Goal: Complete application form: Complete application form

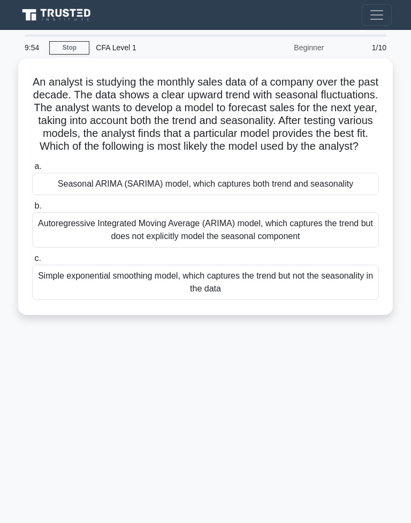
click at [77, 43] on link "Stop" at bounding box center [69, 47] width 40 height 13
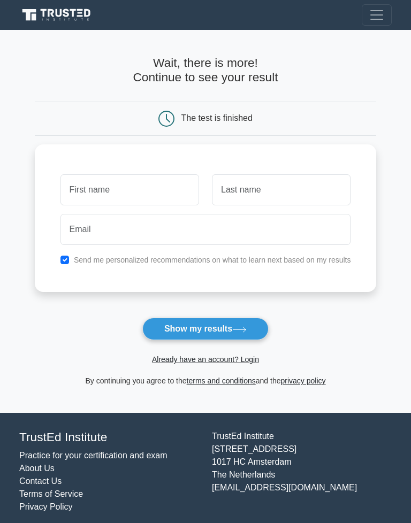
click at [230, 325] on button "Show my results" at bounding box center [205, 329] width 126 height 22
type input "Thida17"
click at [205, 329] on button "Show my results" at bounding box center [205, 329] width 126 height 22
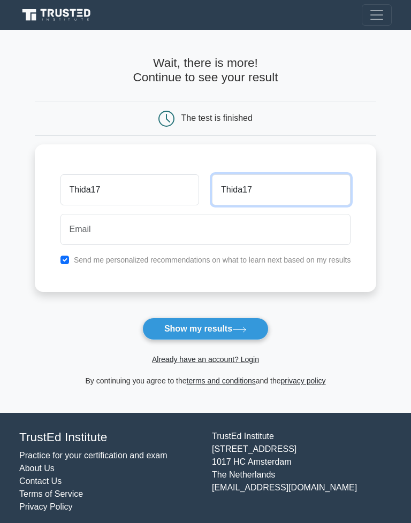
type input "Thida17"
click at [205, 329] on button "Show my results" at bounding box center [205, 329] width 126 height 22
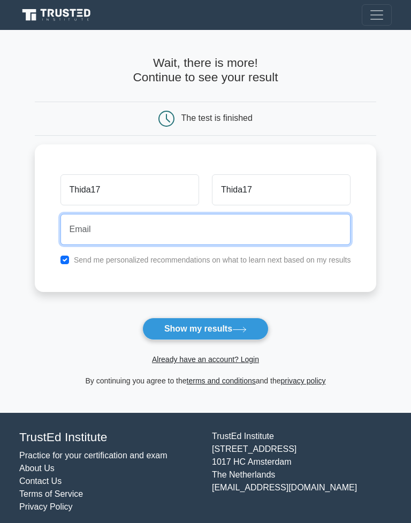
click at [205, 329] on button "Show my results" at bounding box center [205, 329] width 126 height 22
type input "m"
click at [205, 329] on button "Show my results" at bounding box center [205, 329] width 126 height 22
type input "M"
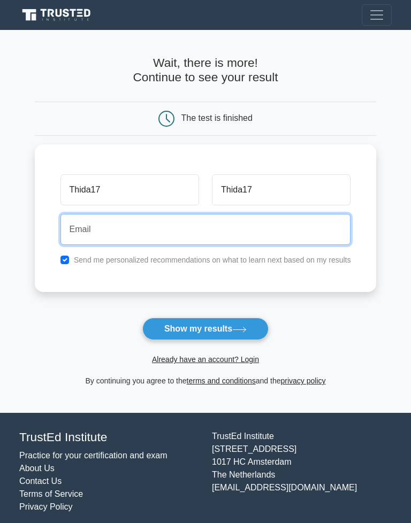
type input "t"
type input "Thida17"
click at [205, 329] on button "Show my results" at bounding box center [205, 329] width 126 height 22
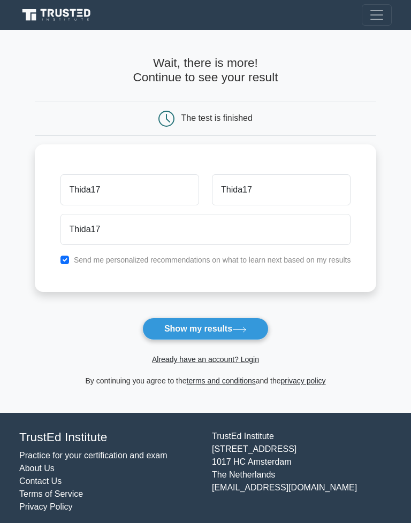
click at [377, 18] on span "Toggle navigation" at bounding box center [377, 15] width 16 height 16
click at [238, 329] on icon at bounding box center [239, 330] width 14 height 6
click at [375, 20] on span "Toggle navigation" at bounding box center [377, 15] width 16 height 16
